Goal: Task Accomplishment & Management: Complete application form

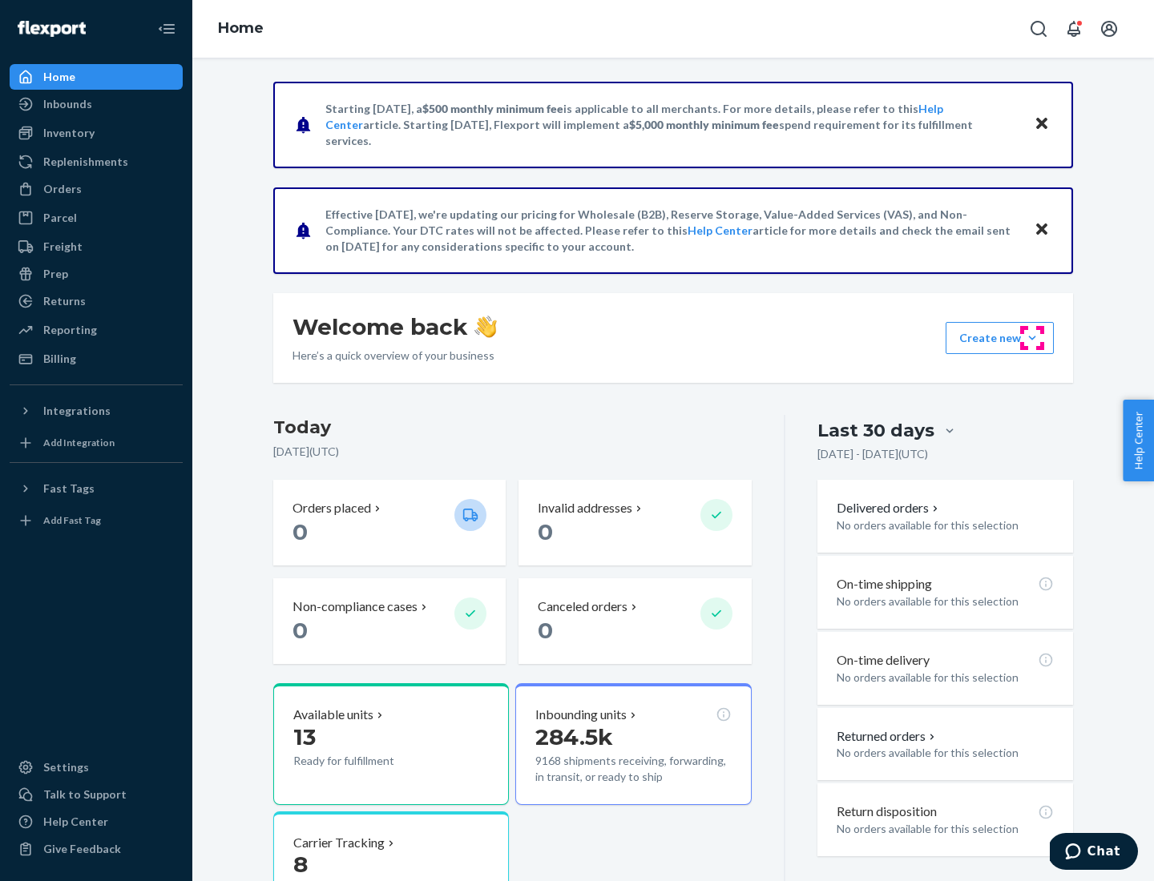
click at [1032, 338] on button "Create new Create new inbound Create new order Create new product" at bounding box center [1000, 338] width 108 height 32
click at [96, 104] on div "Inbounds" at bounding box center [96, 104] width 170 height 22
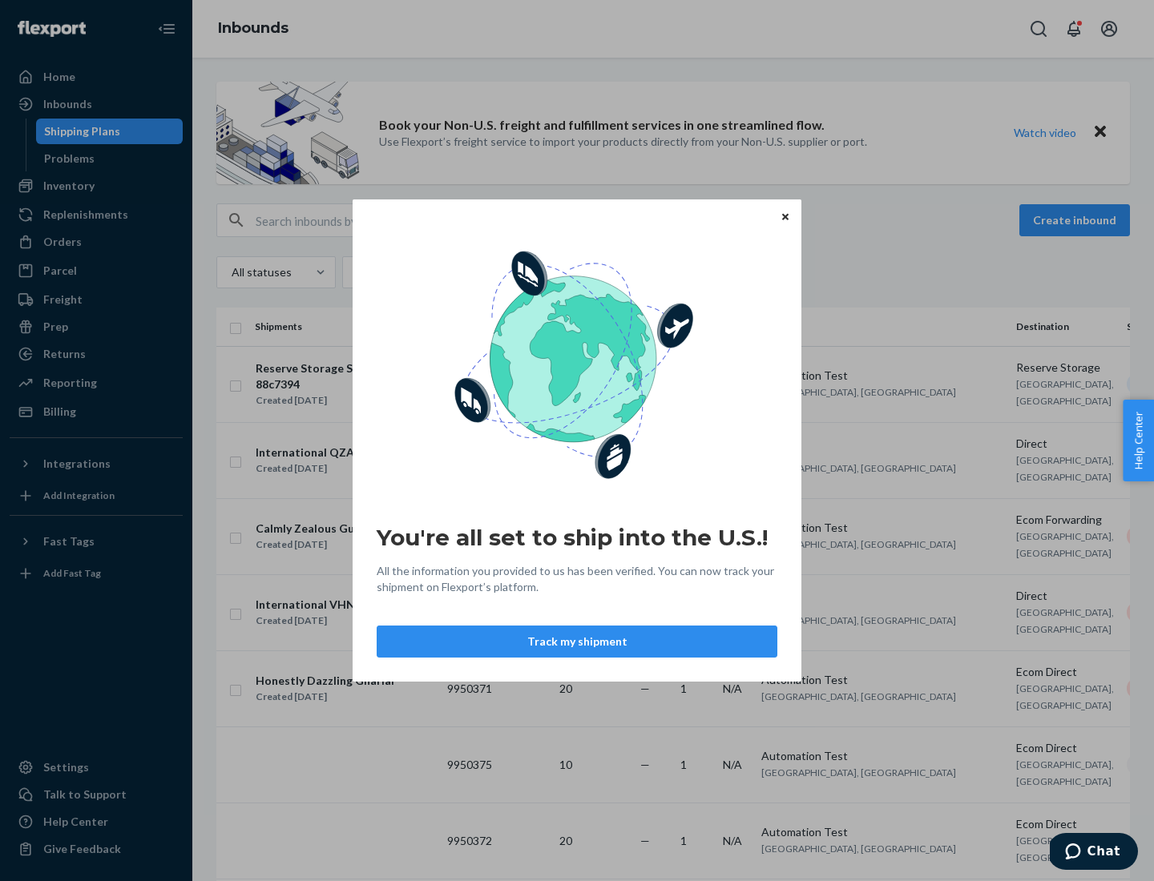
click at [577, 642] on button "Track my shipment" at bounding box center [577, 642] width 401 height 32
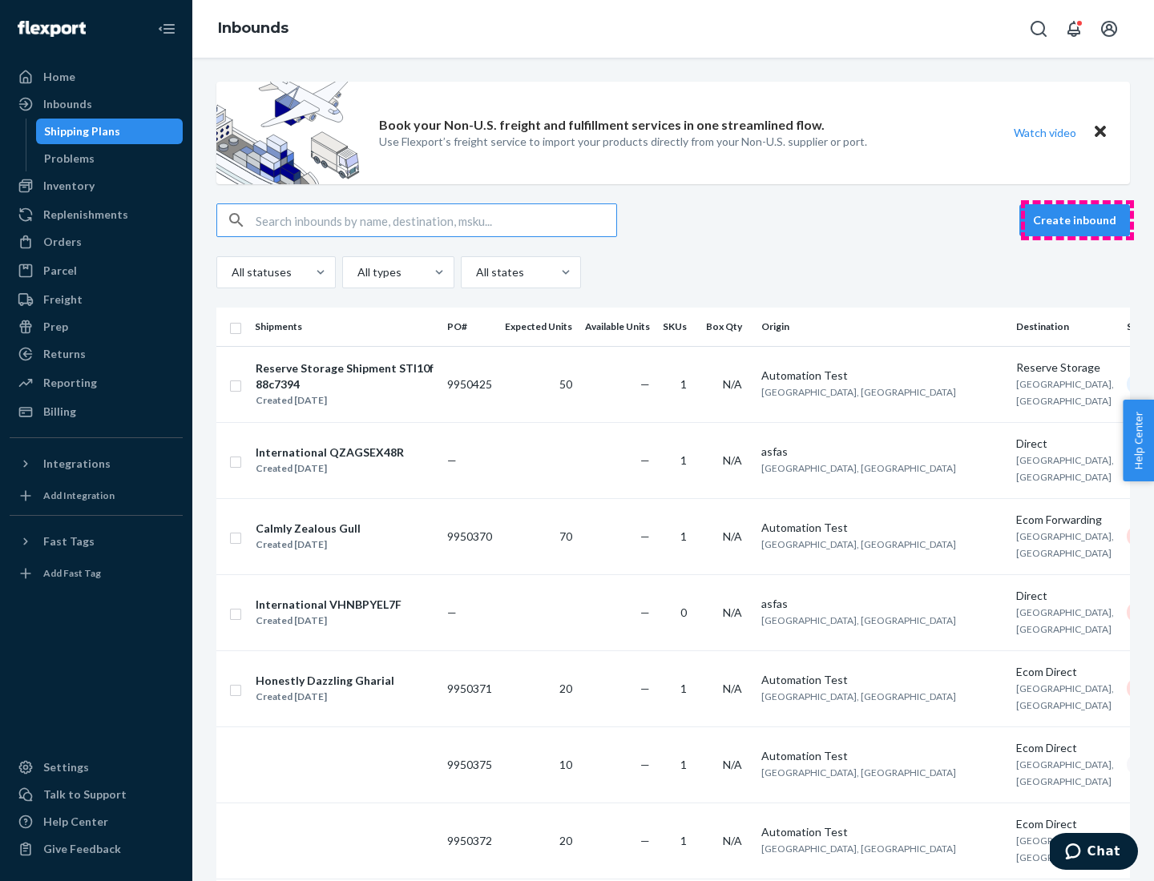
click at [1077, 220] on button "Create inbound" at bounding box center [1074, 220] width 111 height 32
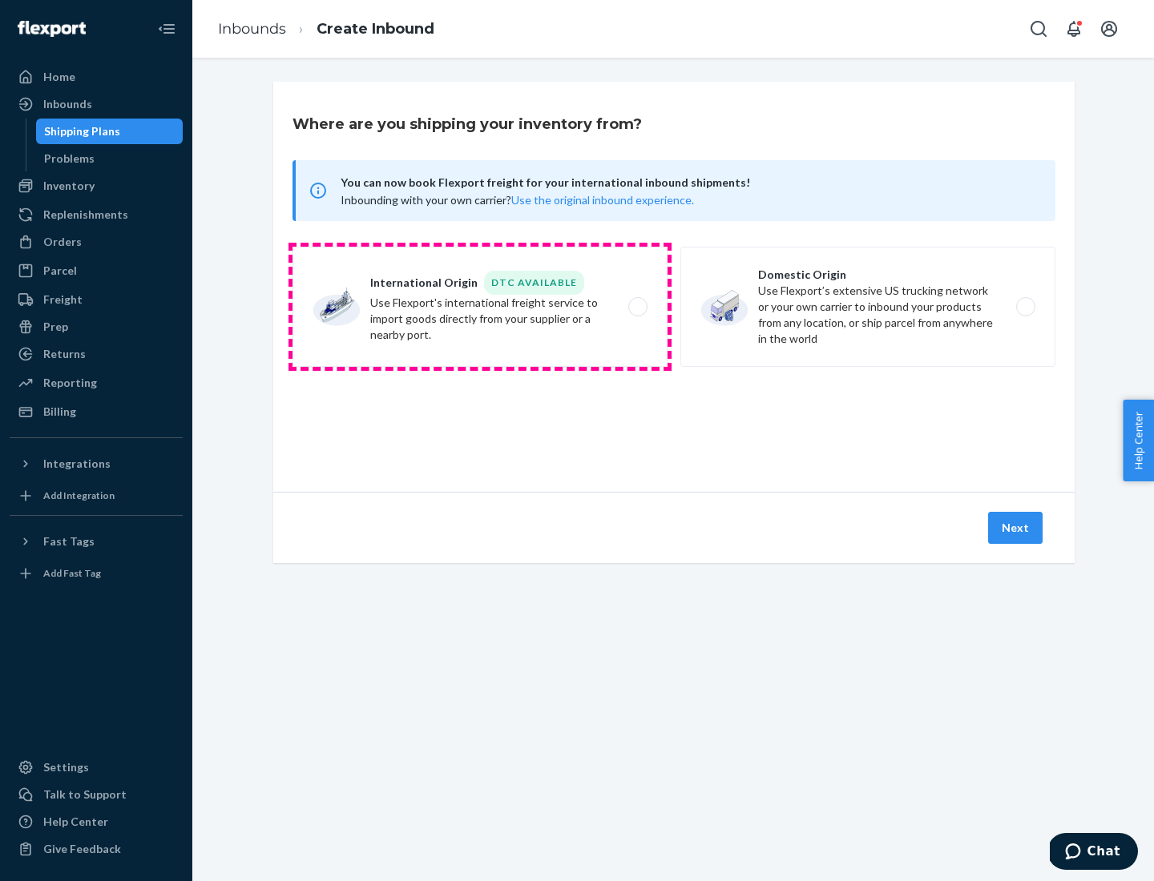
click at [480, 307] on label "International Origin DTC Available Use Flexport's international freight service…" at bounding box center [479, 307] width 375 height 120
click at [637, 307] on input "International Origin DTC Available Use Flexport's international freight service…" at bounding box center [642, 307] width 10 height 10
radio input "true"
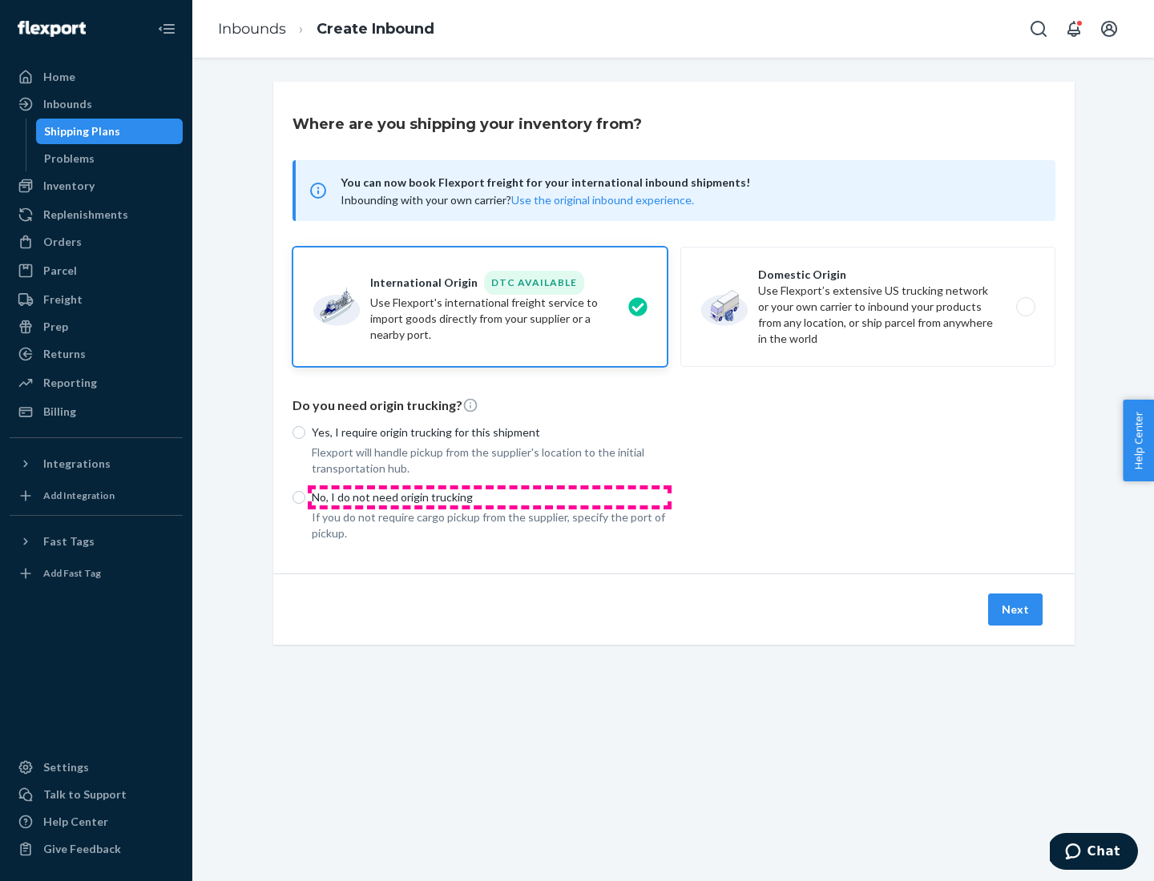
click at [490, 497] on p "No, I do not need origin trucking" at bounding box center [490, 498] width 356 height 16
click at [305, 497] on input "No, I do not need origin trucking" at bounding box center [298, 497] width 13 height 13
radio input "true"
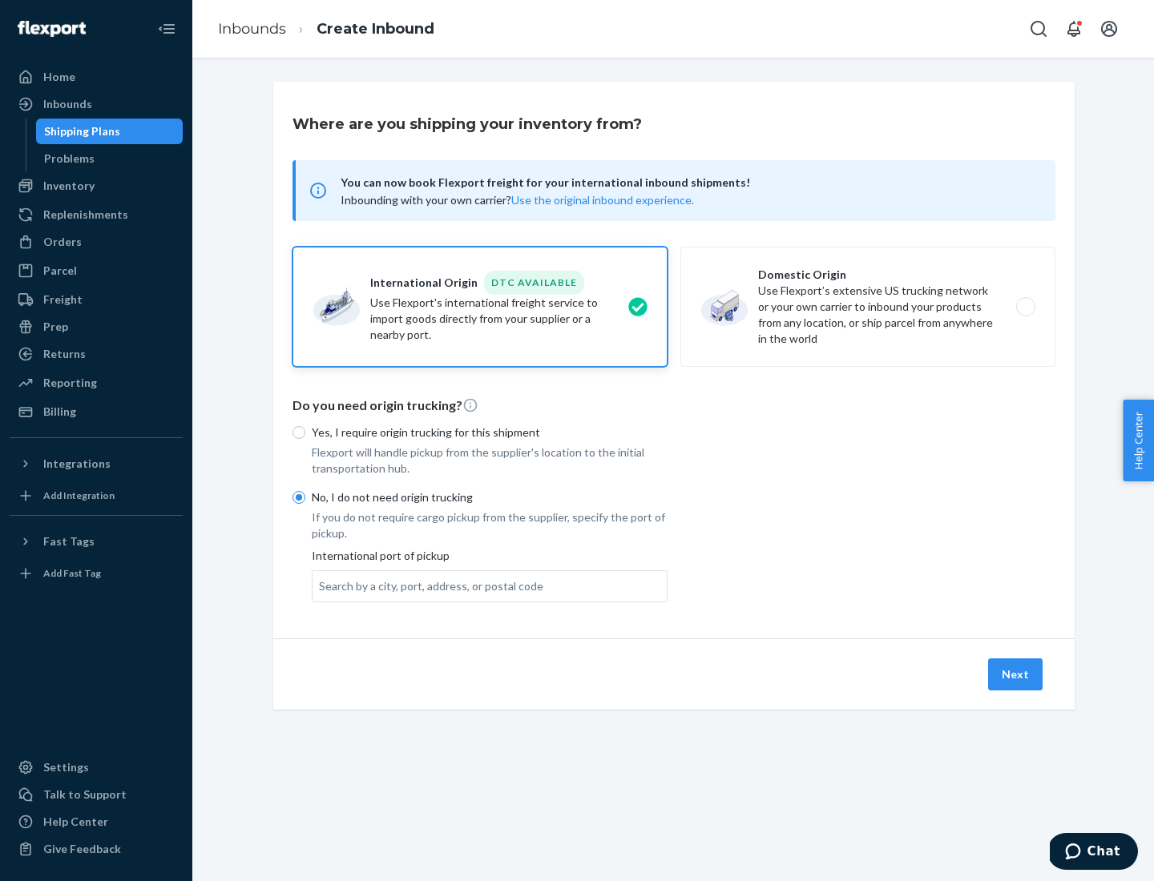
click at [427, 586] on div "Search by a city, port, address, or postal code" at bounding box center [431, 587] width 224 height 16
click at [321, 586] on input "Search by a city, port, address, or postal code" at bounding box center [320, 587] width 2 height 16
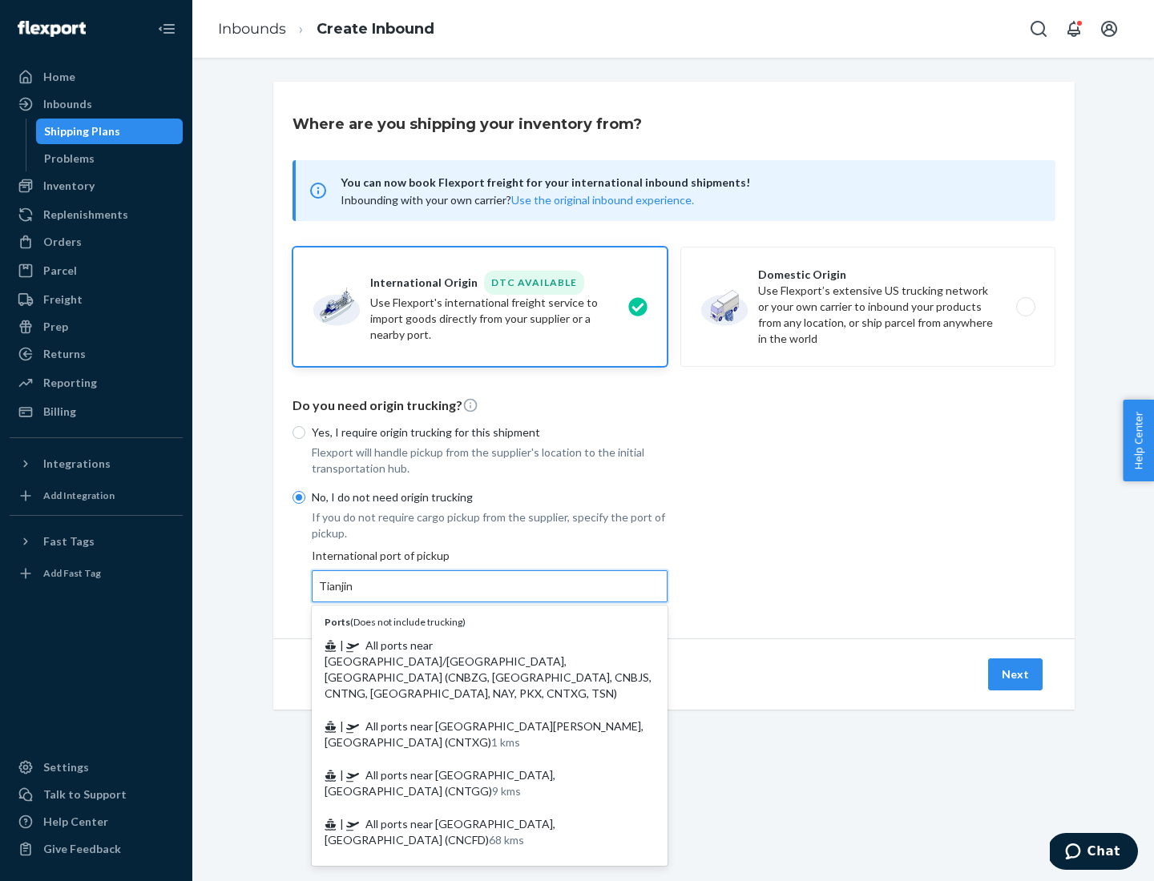
click at [474, 645] on span "| All ports near [GEOGRAPHIC_DATA]/[GEOGRAPHIC_DATA], [GEOGRAPHIC_DATA] (CNBZG,…" at bounding box center [488, 670] width 327 height 62
click at [354, 595] on input "Tianjin" at bounding box center [336, 587] width 35 height 16
type input "All ports near [GEOGRAPHIC_DATA]/[GEOGRAPHIC_DATA], [GEOGRAPHIC_DATA] (CNBZG, […"
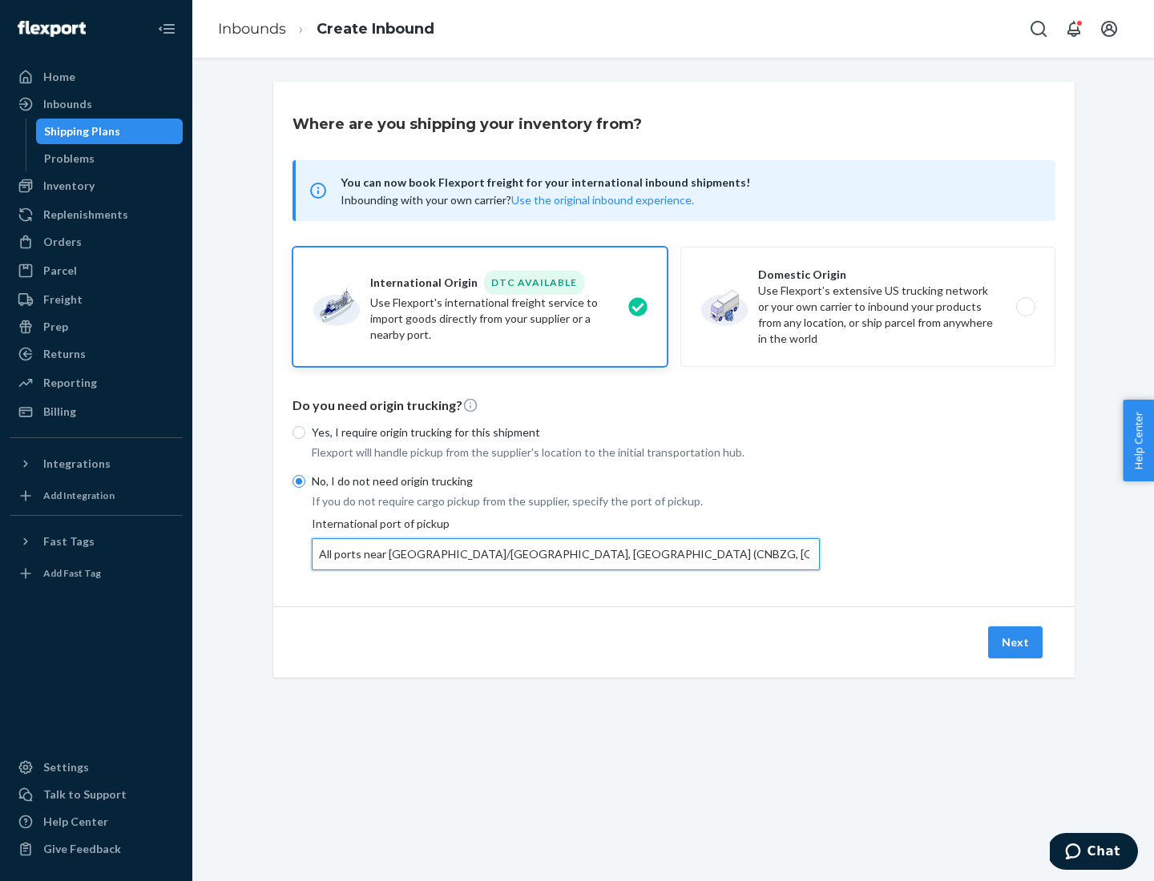
click at [1016, 642] on button "Next" at bounding box center [1015, 643] width 54 height 32
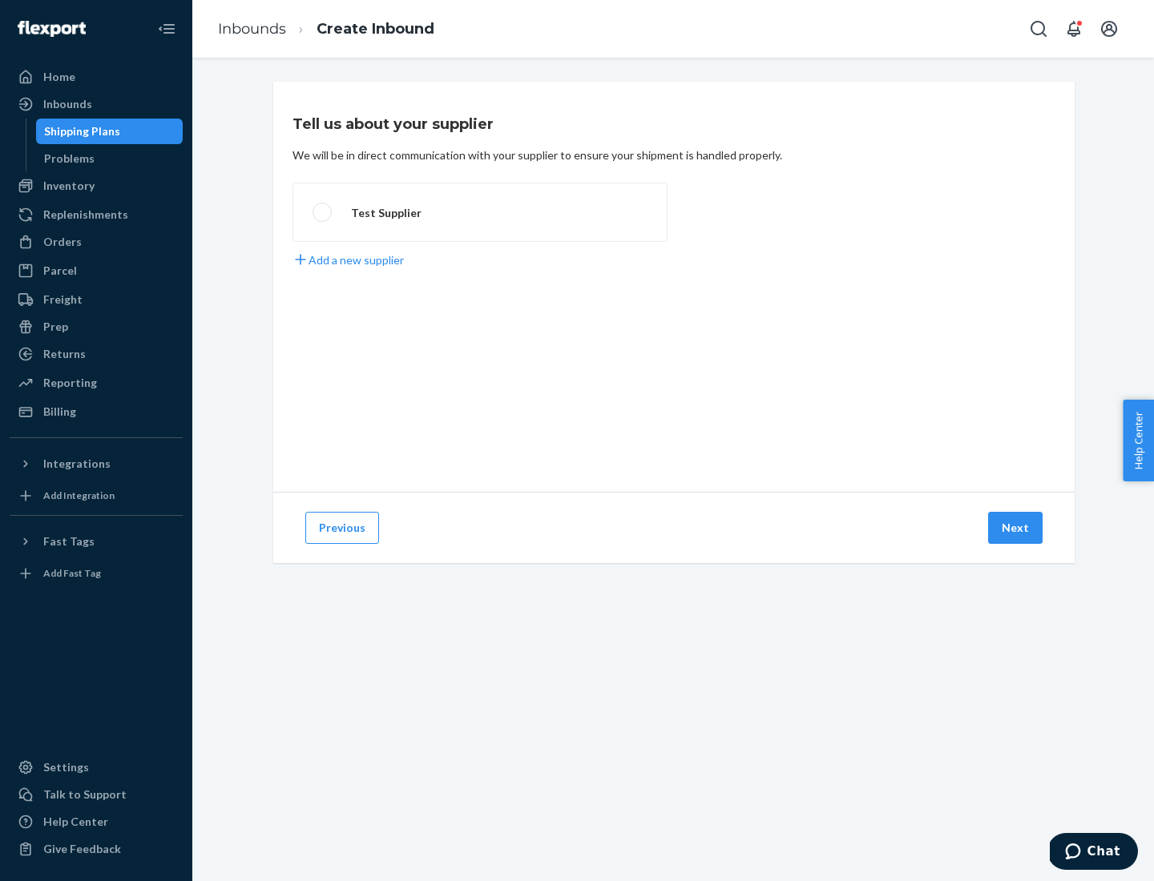
click at [480, 212] on label "Test Supplier" at bounding box center [479, 212] width 375 height 59
click at [323, 212] on input "Test Supplier" at bounding box center [318, 213] width 10 height 10
radio input "true"
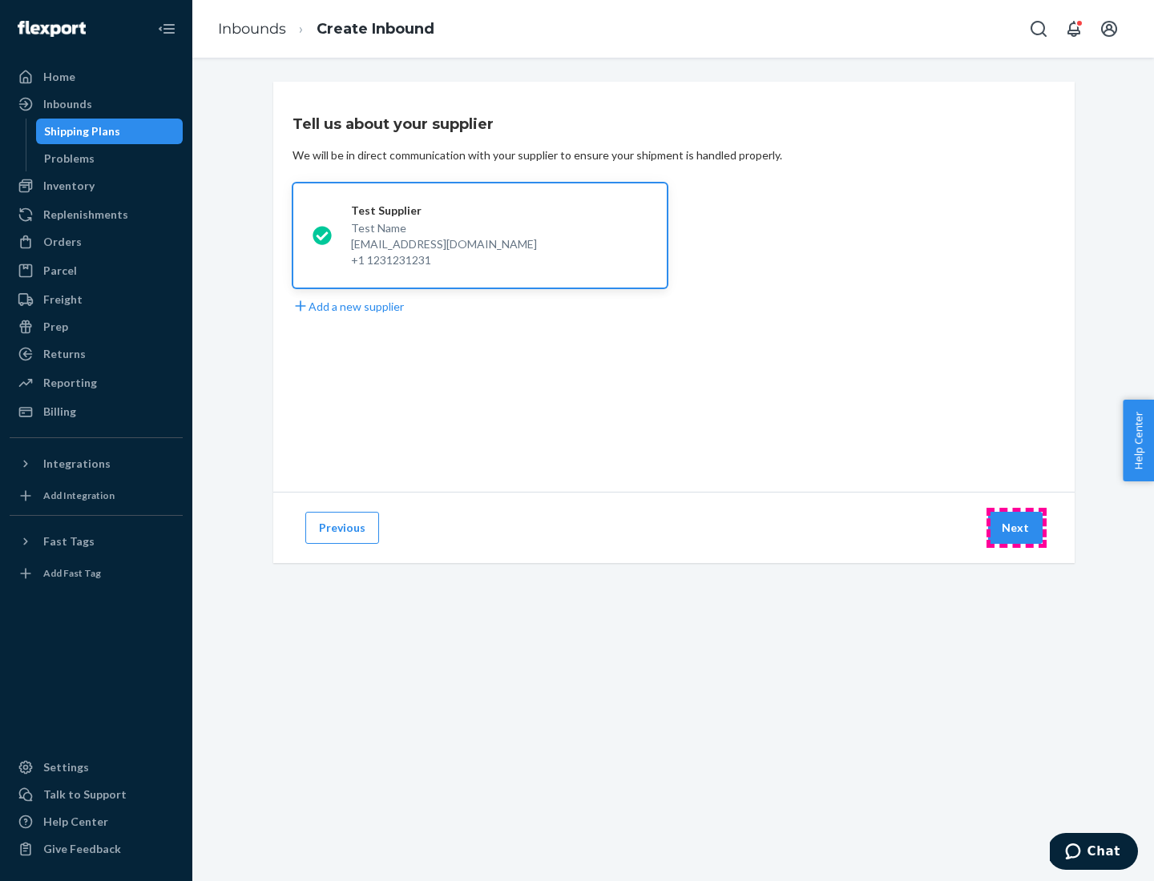
click at [1016, 528] on button "Next" at bounding box center [1015, 528] width 54 height 32
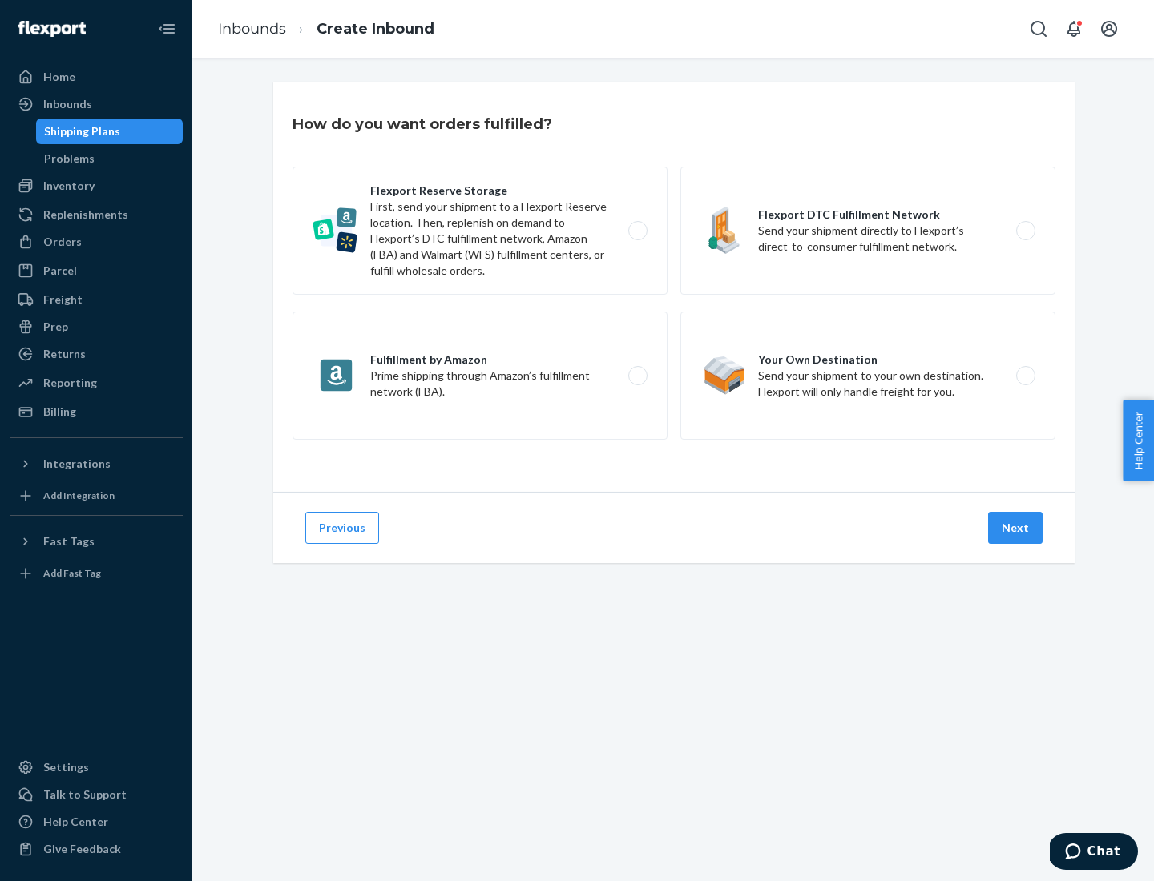
click at [480, 231] on label "Flexport Reserve Storage First, send your shipment to a Flexport Reserve locati…" at bounding box center [479, 231] width 375 height 128
click at [637, 231] on input "Flexport Reserve Storage First, send your shipment to a Flexport Reserve locati…" at bounding box center [642, 231] width 10 height 10
radio input "true"
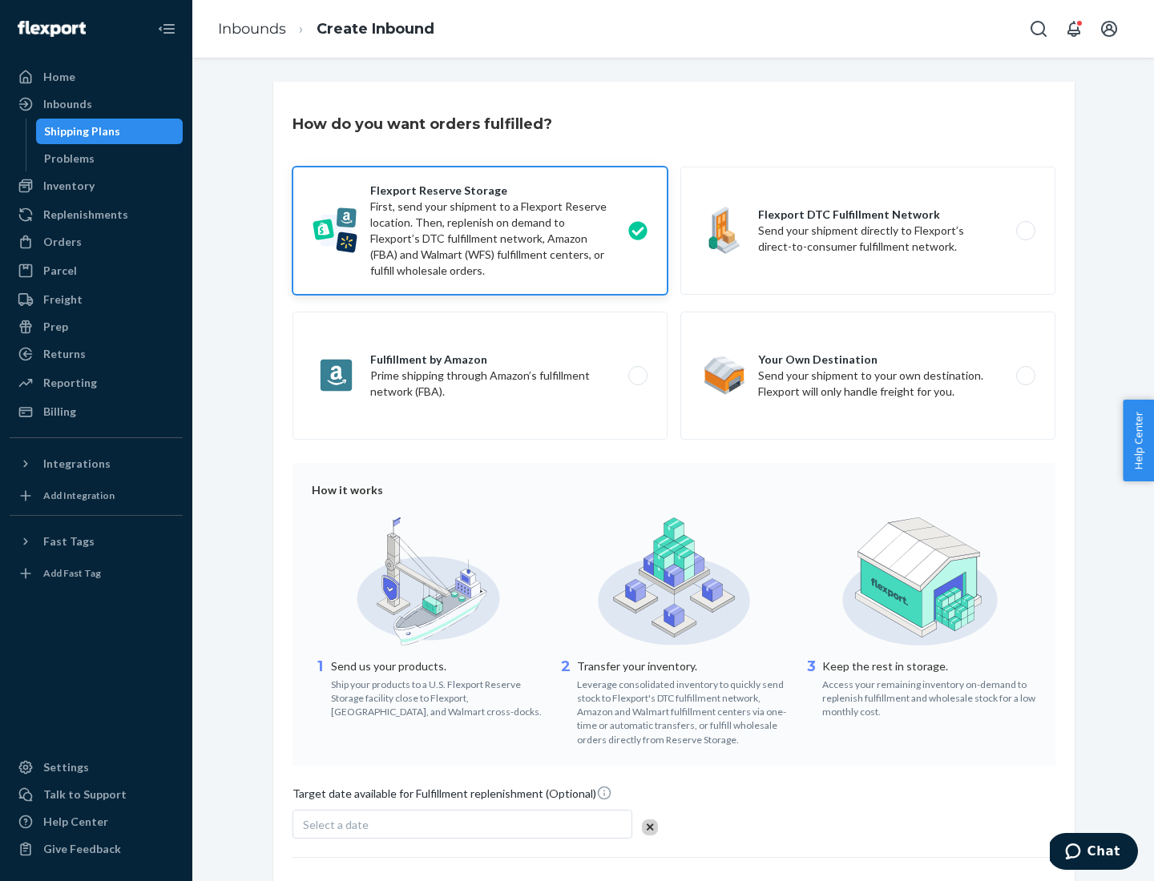
scroll to position [131, 0]
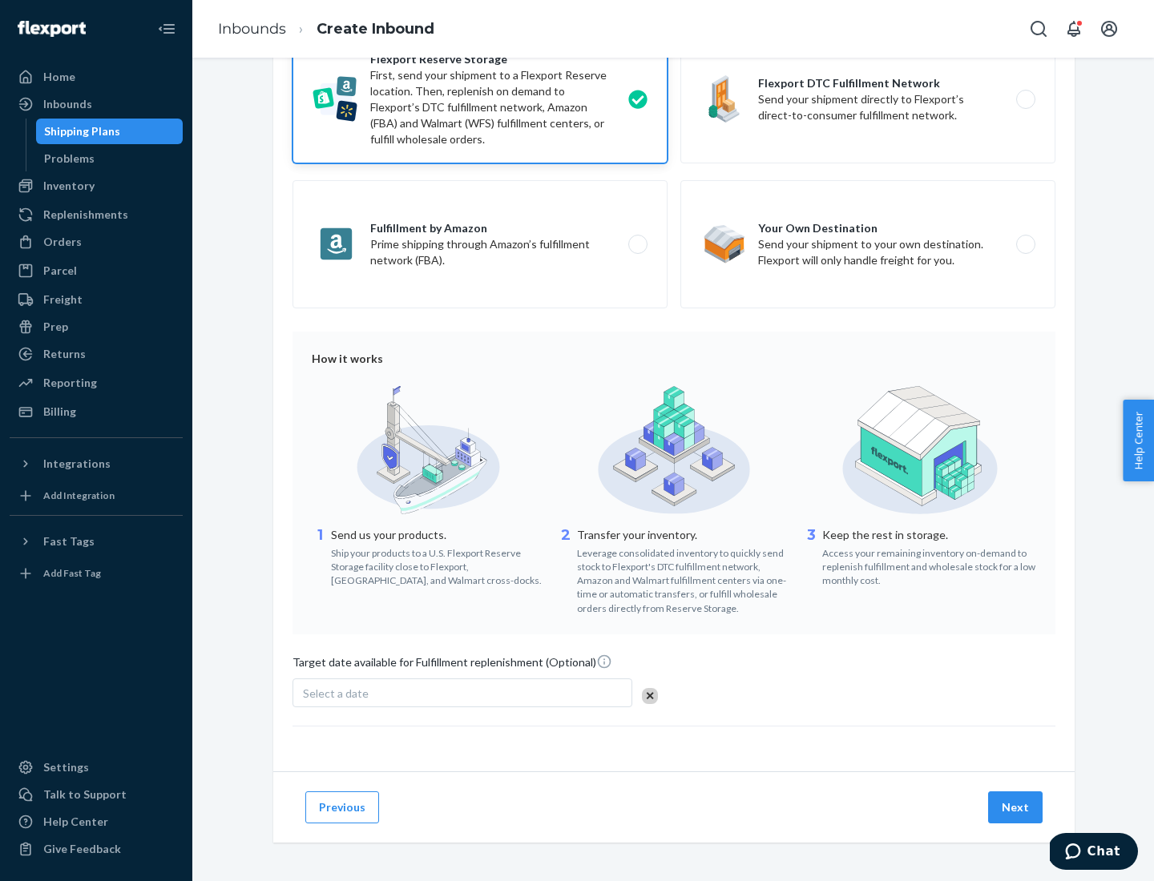
click at [1016, 807] on button "Next" at bounding box center [1015, 808] width 54 height 32
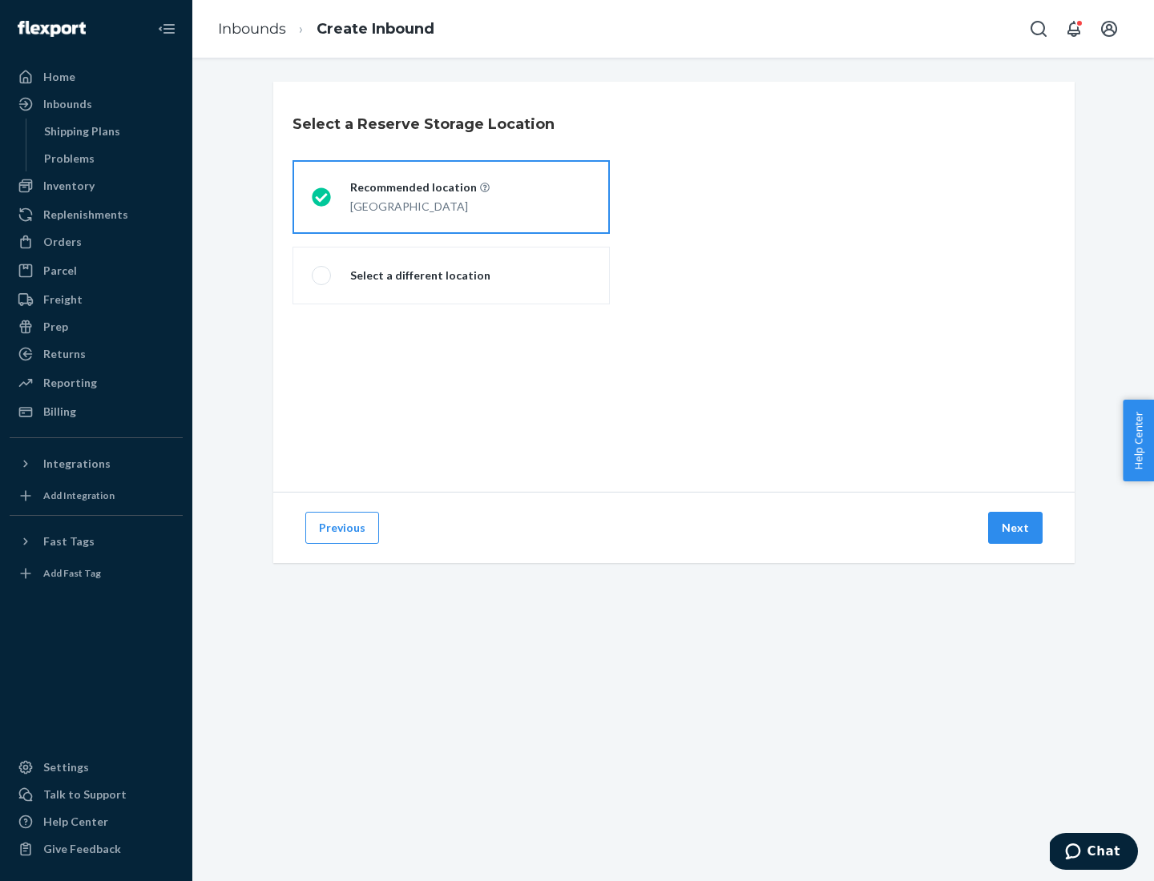
click at [451, 197] on div "[GEOGRAPHIC_DATA]" at bounding box center [419, 205] width 139 height 19
click at [322, 197] on input "Recommended location [GEOGRAPHIC_DATA]" at bounding box center [317, 197] width 10 height 10
click at [1016, 528] on button "Next" at bounding box center [1015, 528] width 54 height 32
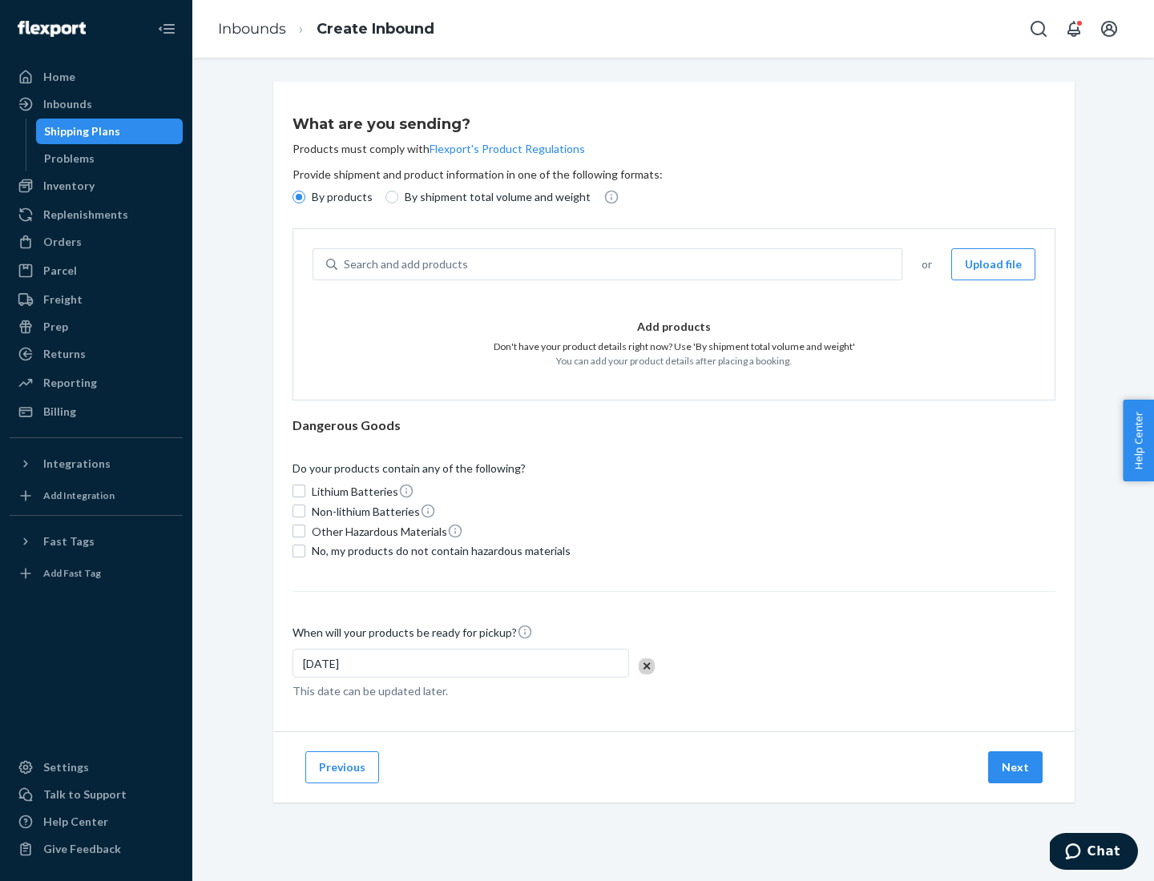
click at [620, 264] on div "Search and add products" at bounding box center [619, 264] width 564 height 29
click at [345, 264] on input "Search and add products" at bounding box center [345, 264] width 2 height 16
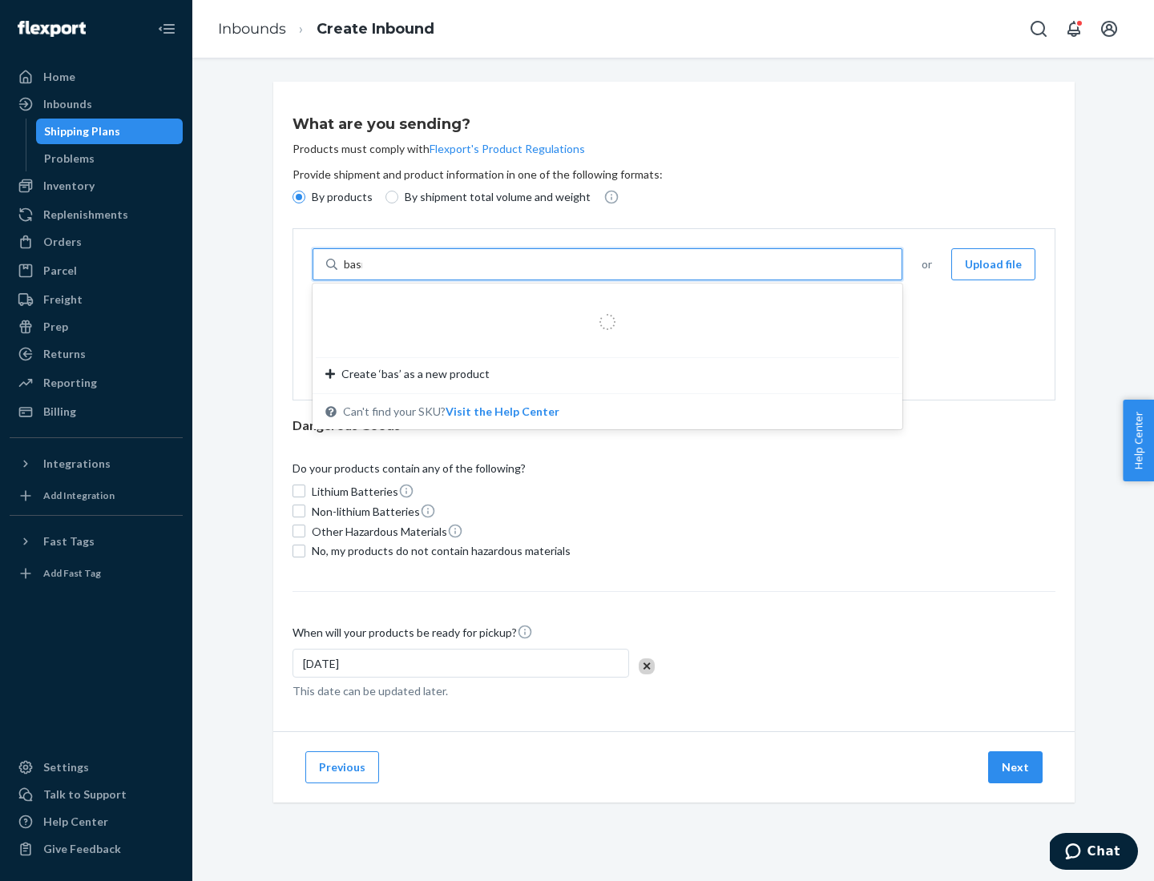
type input "basic"
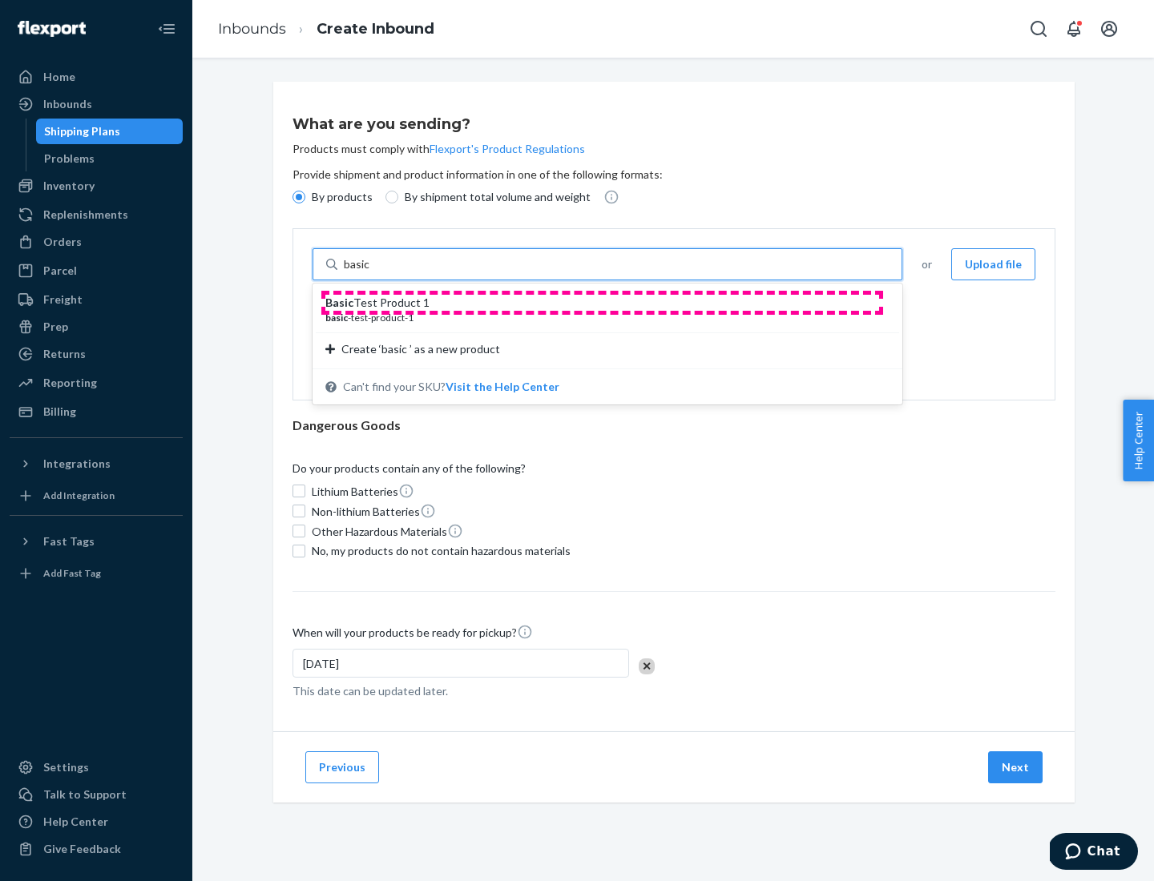
click at [602, 303] on div "Basic Test Product 1" at bounding box center [600, 303] width 551 height 16
click at [373, 272] on input "basic" at bounding box center [358, 264] width 29 height 16
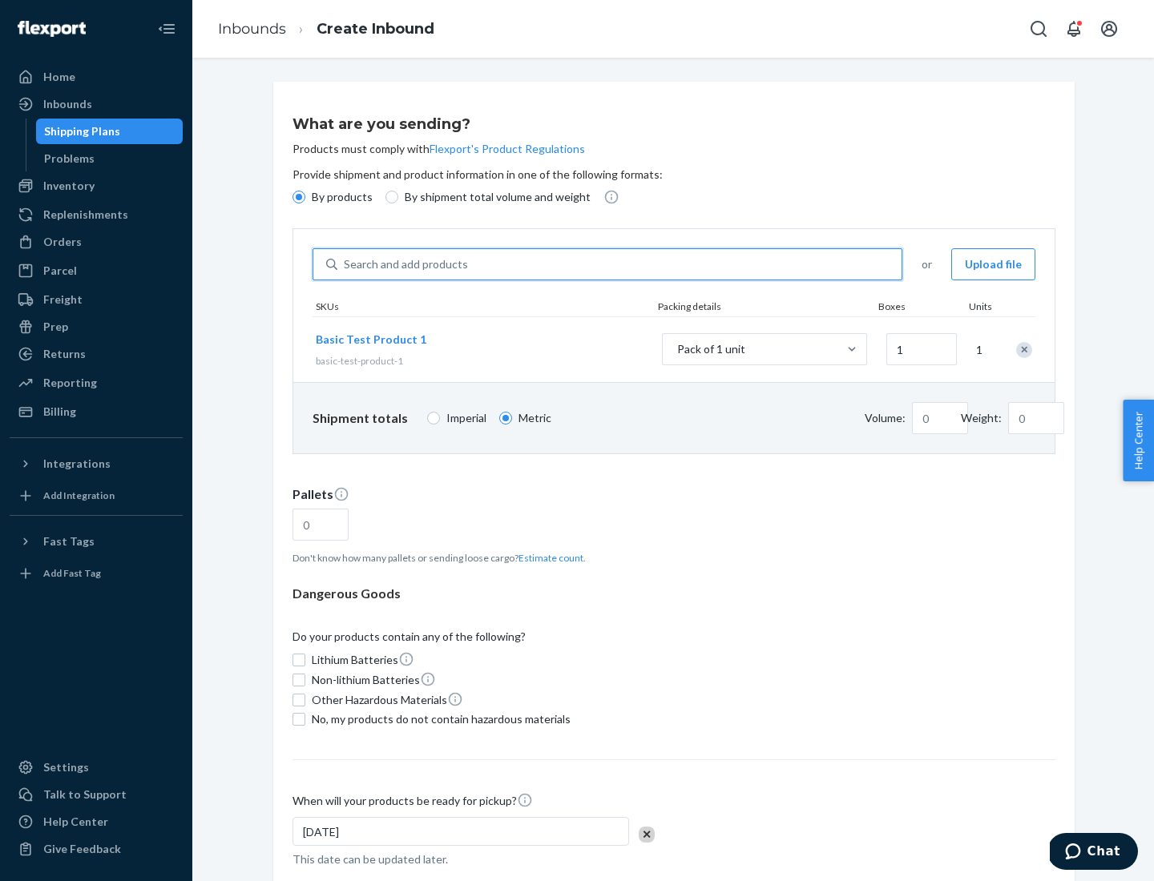
type input "1.09"
type input "3.27"
type input "3"
type input "0.01"
type input "32.66"
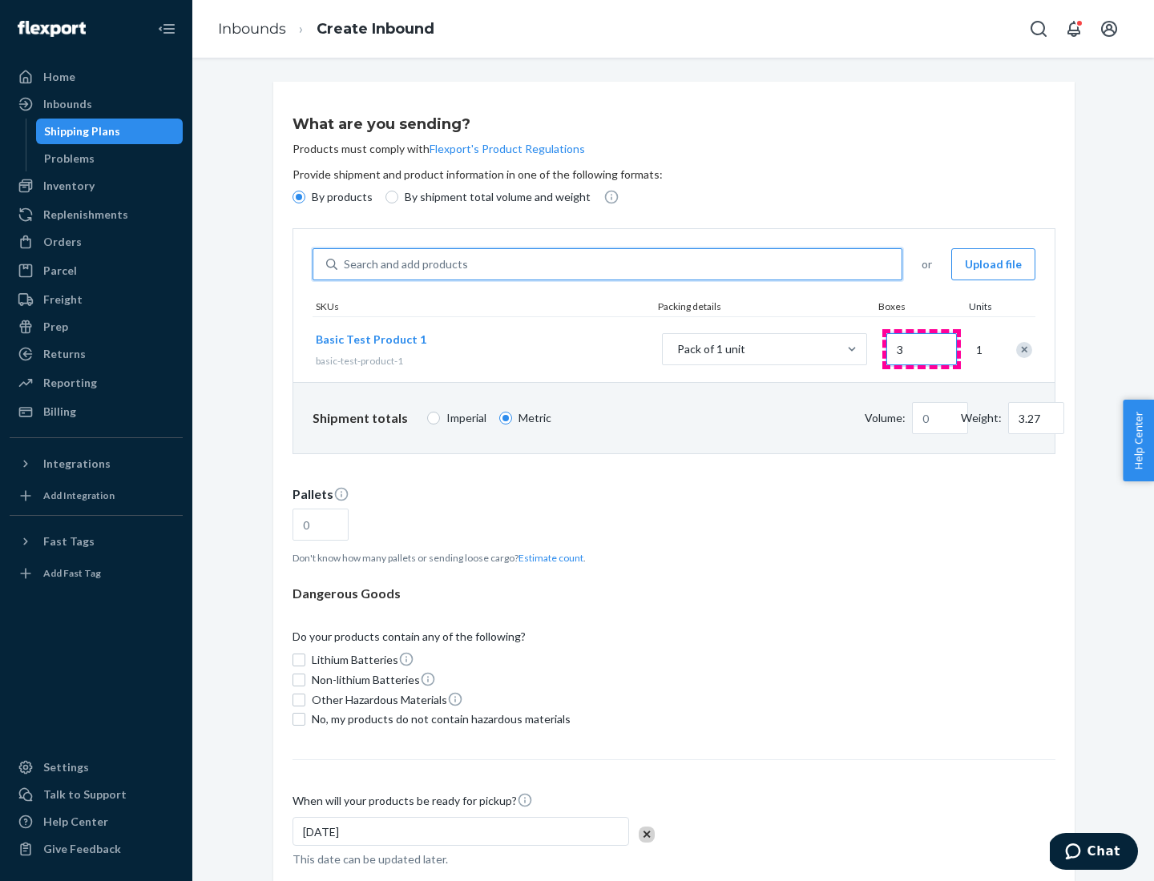
type input "30"
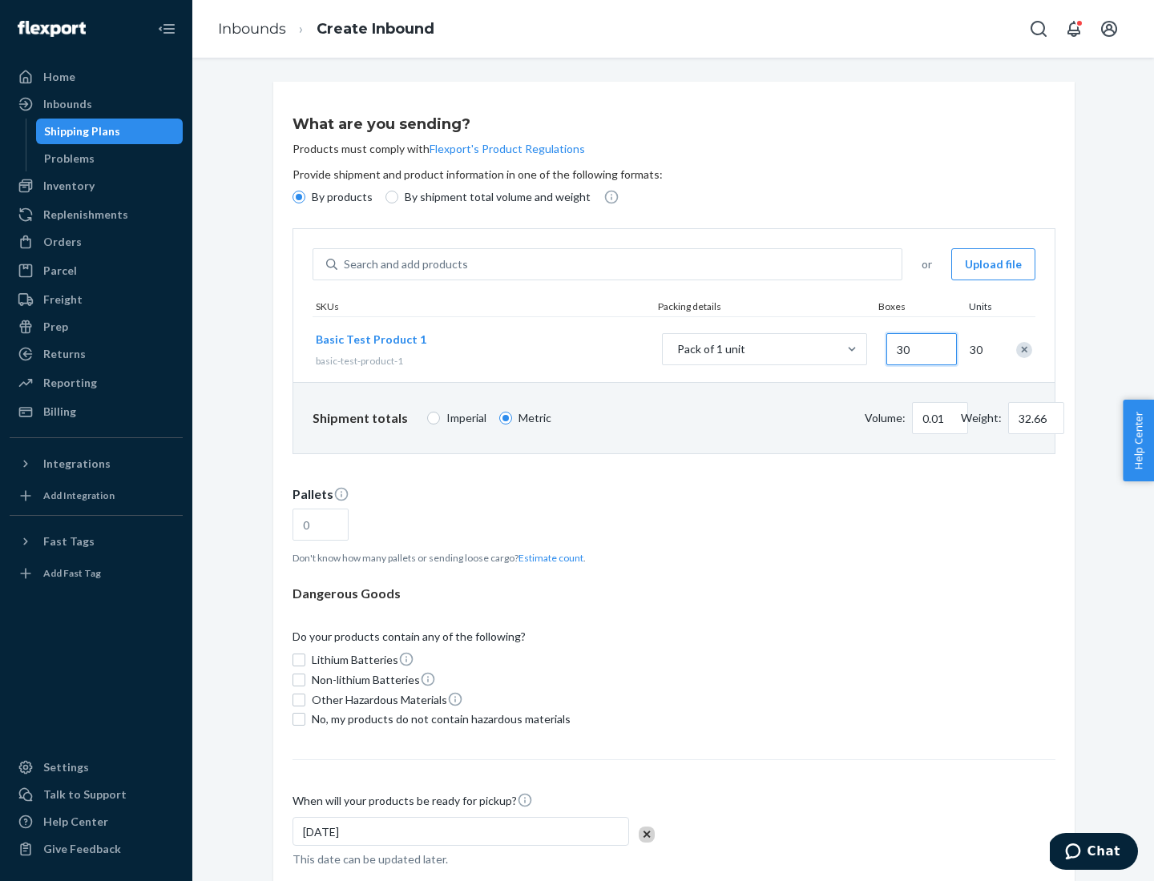
type input "0.07"
type input "326.59"
type input "300"
type input "0.68"
type input "3265.86"
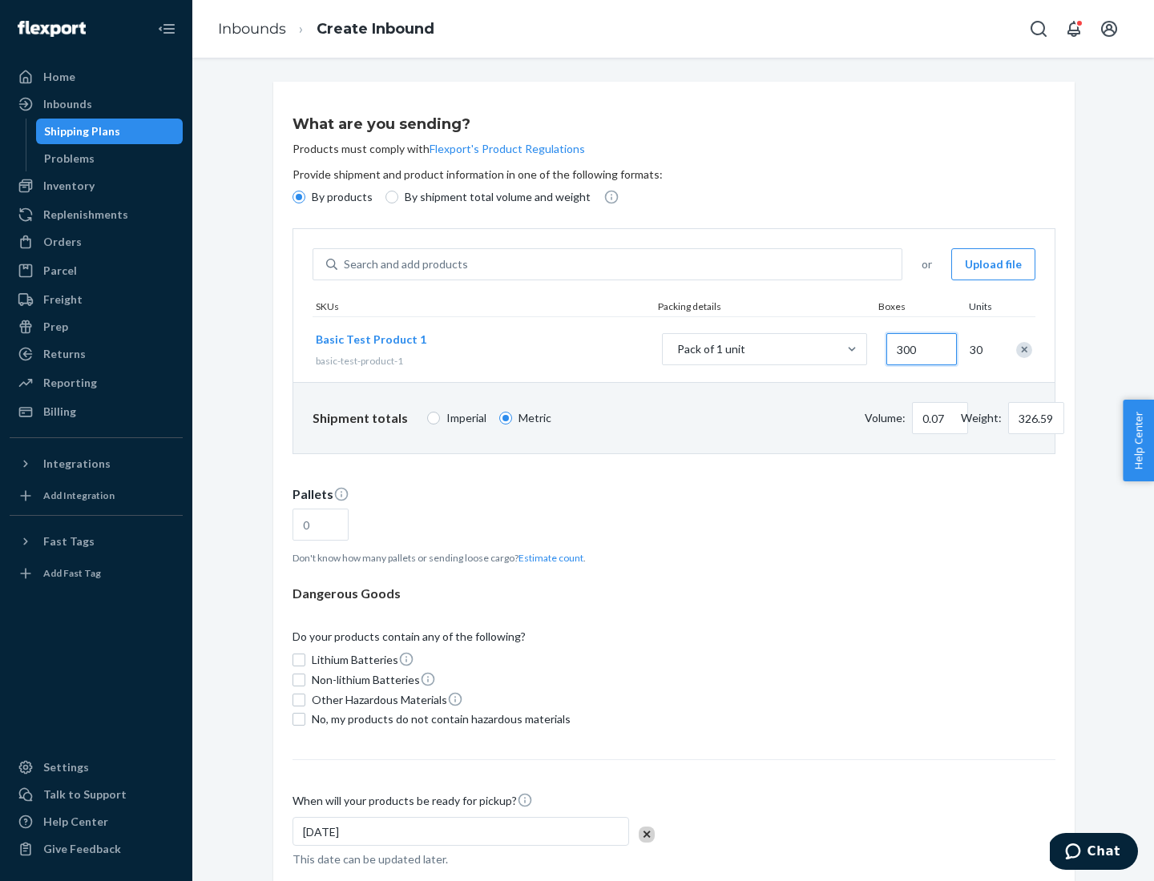
type input "3000"
type input "1.09"
type input "1"
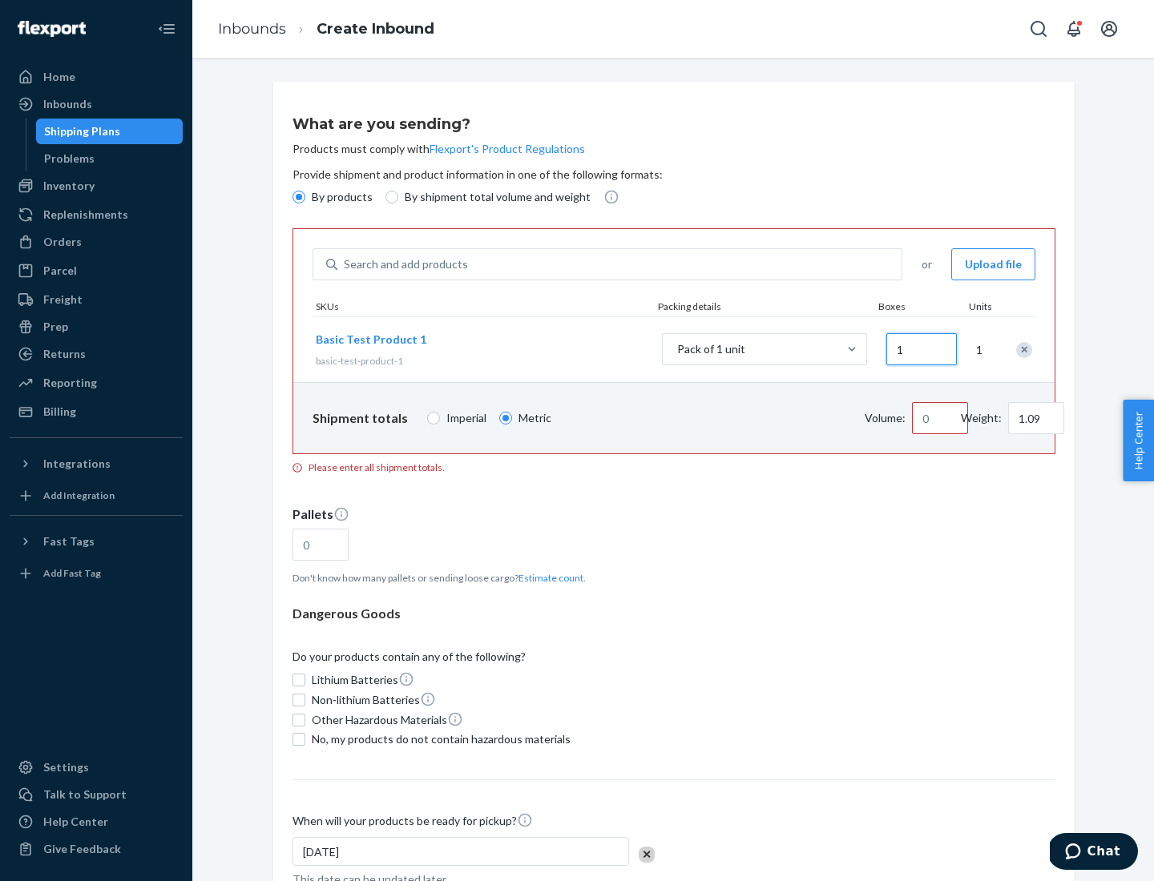
type input "10.89"
type input "10"
type input "0.02"
type input "108.86"
type input "100"
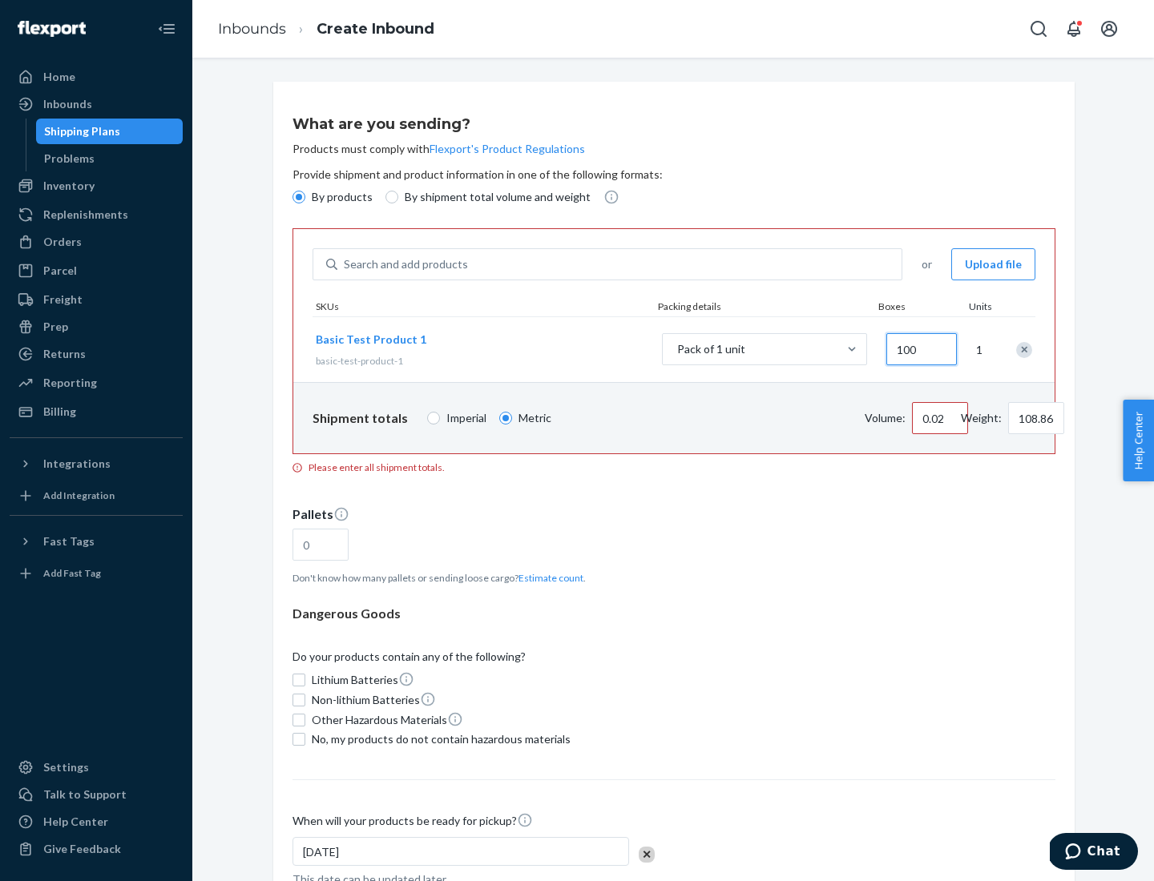
type input "0.23"
type input "1088.62"
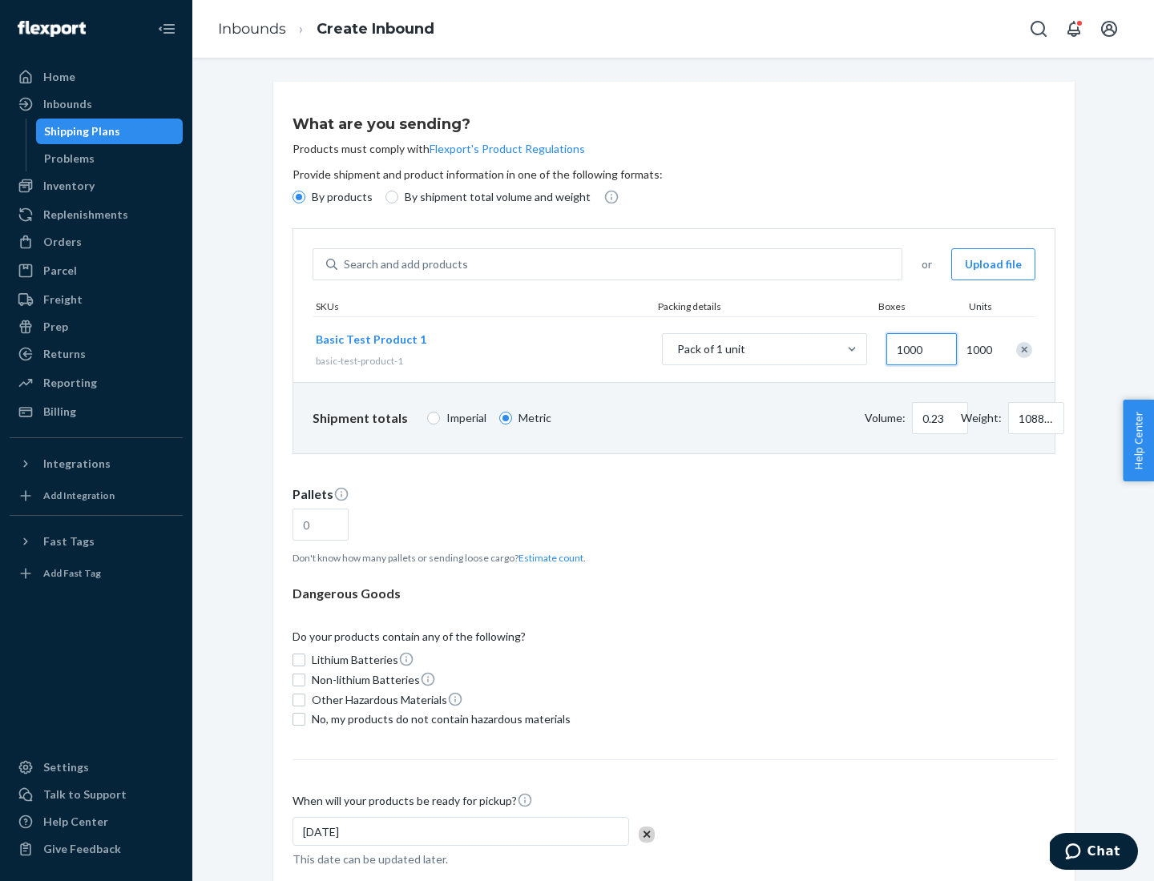
scroll to position [55, 0]
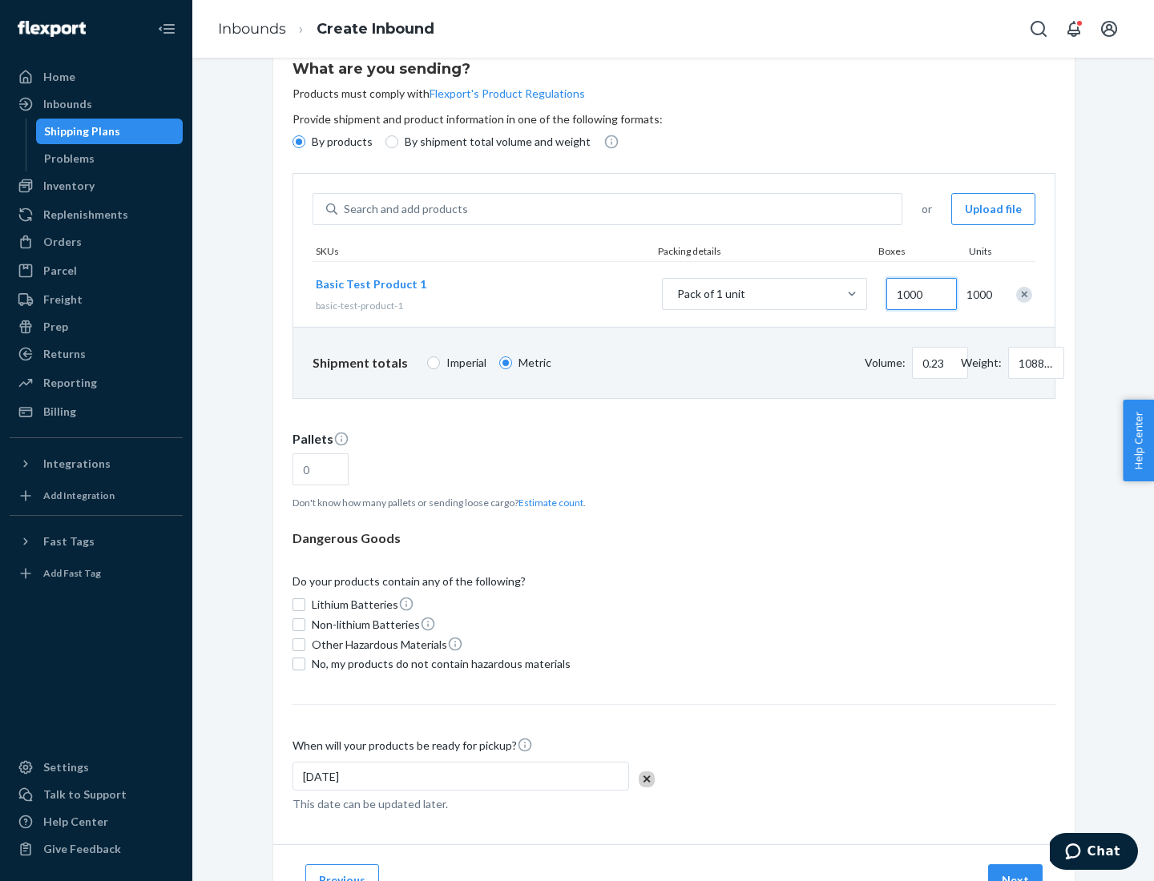
type input "1000"
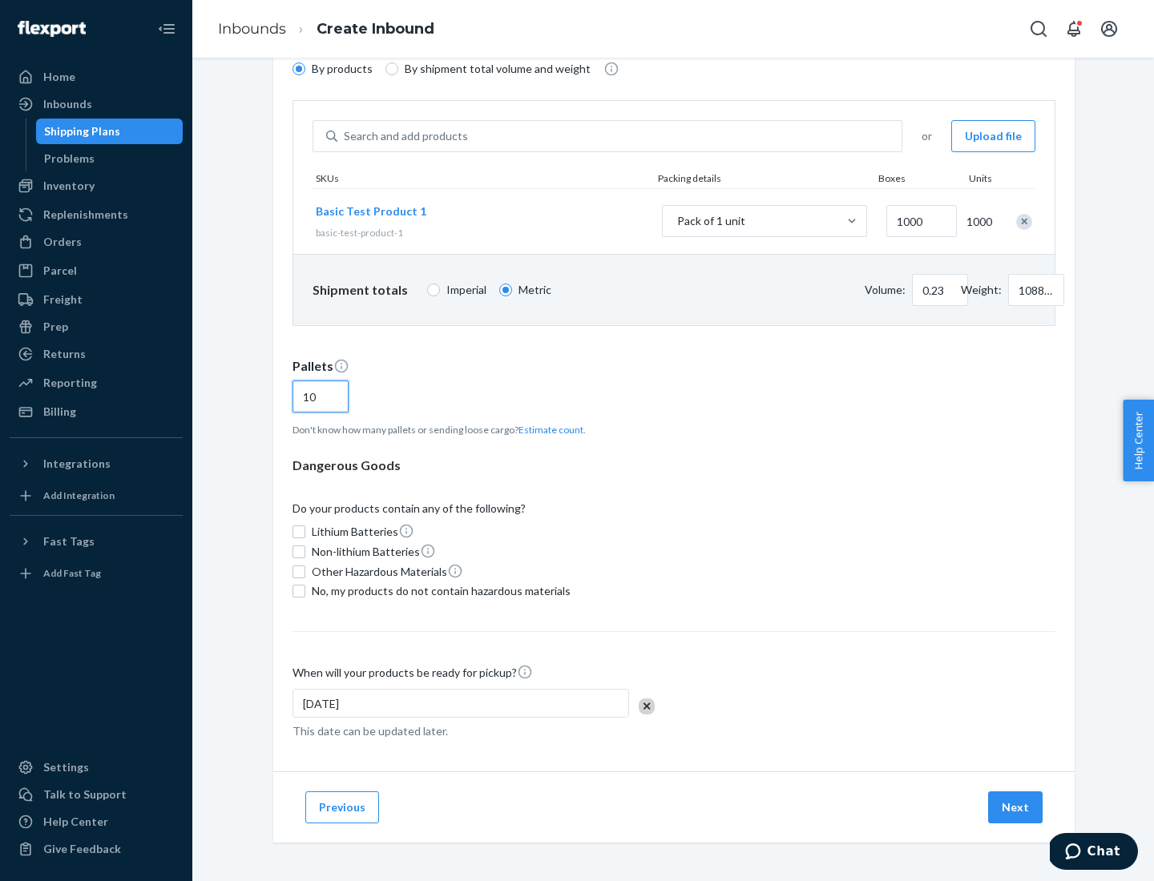
type input "10"
click at [438, 591] on span "No, my products do not contain hazardous materials" at bounding box center [441, 591] width 259 height 16
click at [305, 591] on input "No, my products do not contain hazardous materials" at bounding box center [298, 591] width 13 height 13
checkbox input "true"
click at [1016, 808] on button "Next" at bounding box center [1015, 808] width 54 height 32
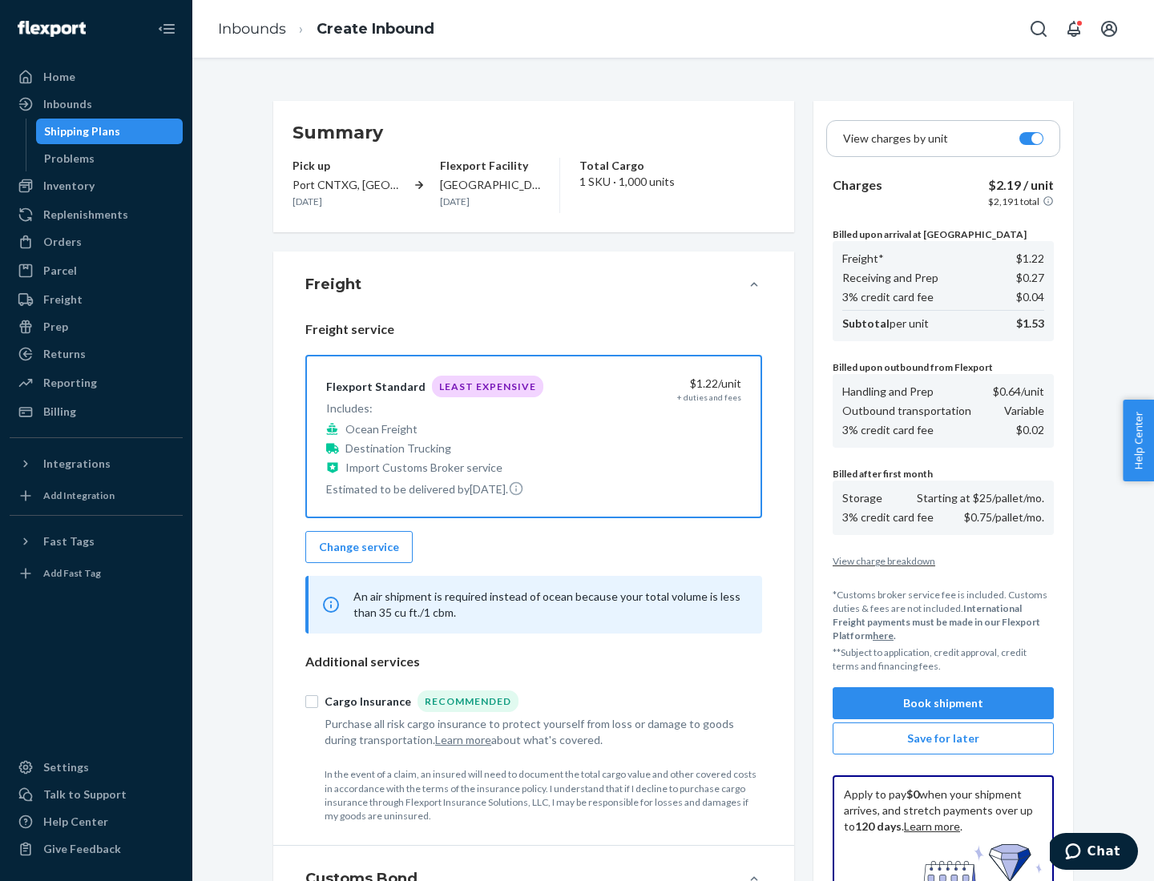
scroll to position [234, 0]
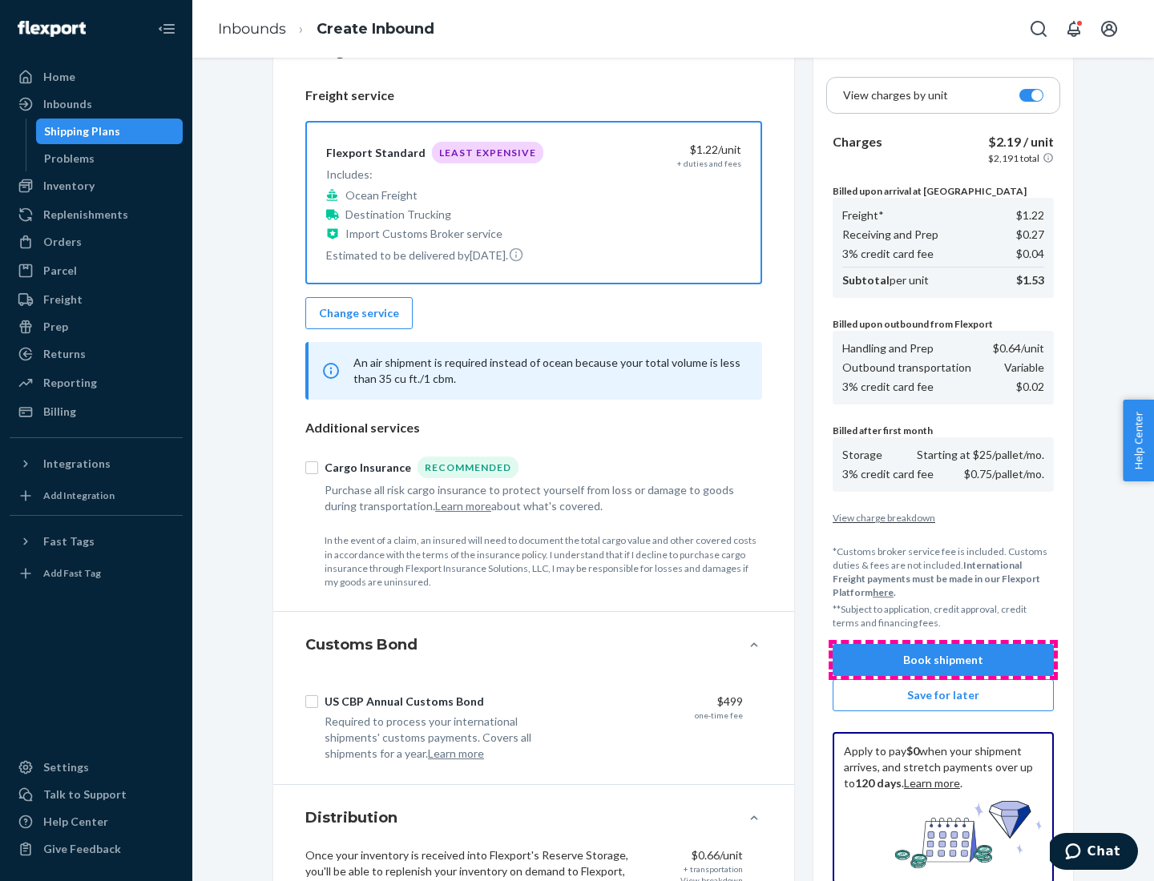
click at [943, 660] on button "Book shipment" at bounding box center [943, 660] width 221 height 32
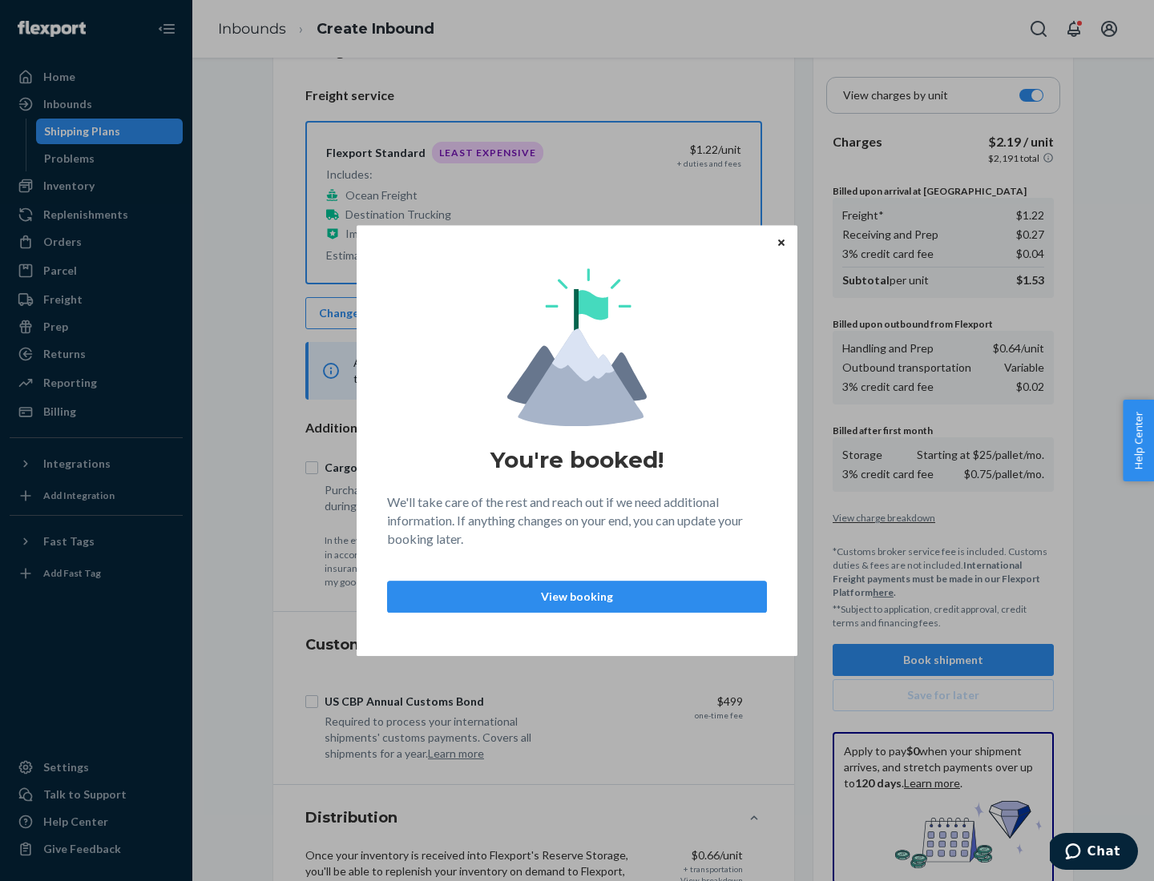
click at [577, 596] on p "View booking" at bounding box center [577, 597] width 353 height 16
